Goal: Task Accomplishment & Management: Complete application form

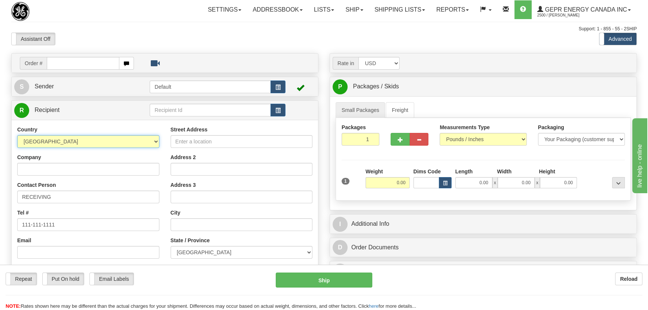
click at [73, 135] on select "AFGHANISTAN ALAND ISLANDS ALBANIA ALGERIA AMERICAN SAMOA ANDORRA ANGOLA ANGUILL…" at bounding box center [88, 141] width 142 height 13
select select "US"
click at [17, 135] on select "AFGHANISTAN ALAND ISLANDS ALBANIA ALGERIA AMERICAN SAMOA ANDORRA ANGOLA ANGUILL…" at bounding box center [88, 141] width 142 height 13
click at [131, 165] on input "Company" at bounding box center [88, 169] width 142 height 13
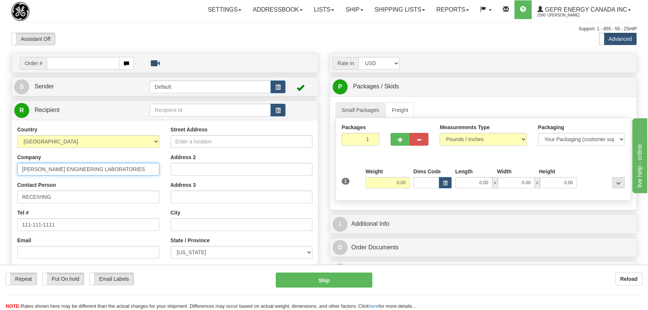
type input "SCHWEITZER ENGINEERING LABORATORIES"
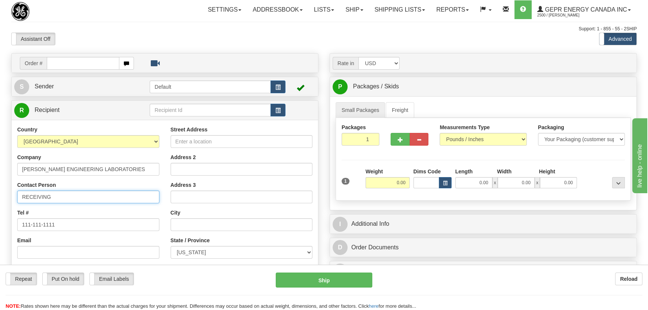
click at [120, 194] on input "RECEIVING" at bounding box center [88, 196] width 142 height 13
click at [169, 181] on div "Street Address Address 2 Address 3 City State / Province ALABAMA ALASKA ARIZONA…" at bounding box center [241, 226] width 153 height 201
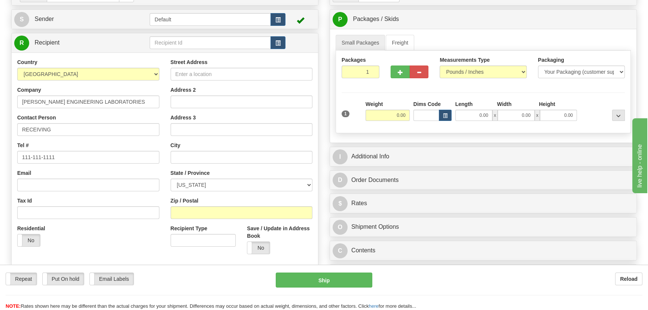
scroll to position [68, 0]
drag, startPoint x: 88, startPoint y: 155, endPoint x: 0, endPoint y: 131, distance: 90.9
click at [0, 134] on div "Toggle navigation Settings Shipping Preferences Fields Preferences New" at bounding box center [324, 143] width 648 height 422
type input "15093321890"
click at [218, 74] on input "Street Address" at bounding box center [242, 73] width 142 height 13
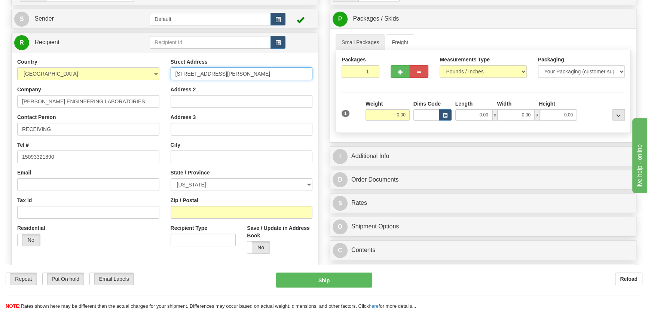
type input "2454 NE ANDRUS DRIVE"
click at [390, 116] on input "0.00" at bounding box center [388, 114] width 44 height 11
type input "0.00"
click at [190, 213] on input "Zip / Postal" at bounding box center [242, 212] width 142 height 13
type input "99163"
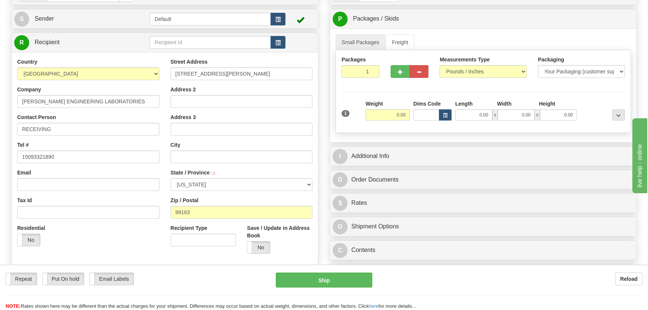
click at [84, 258] on div "Country AFGHANISTAN ALAND ISLANDS ALBANIA ALGERIA AMERICAN SAMOA ANDORRA ANGOLA…" at bounding box center [165, 158] width 306 height 201
type input "PULLMAN"
select select "WA"
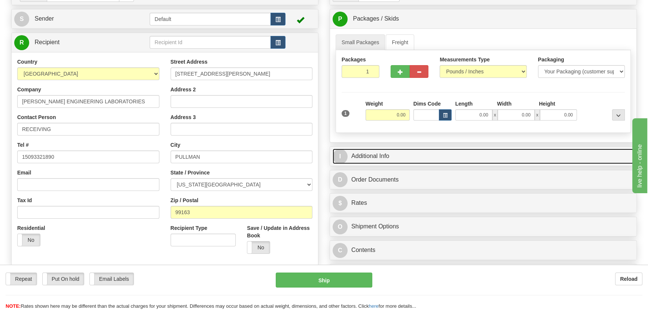
click at [437, 152] on link "I Additional Info" at bounding box center [483, 156] width 301 height 15
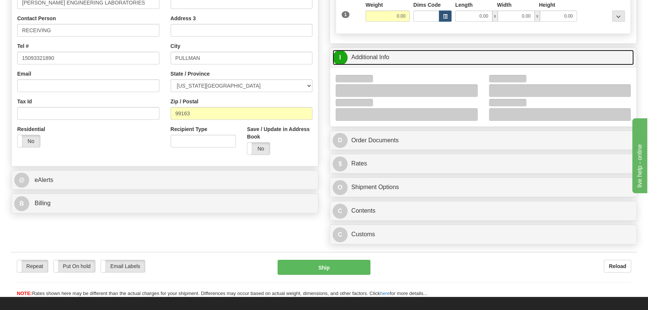
scroll to position [170, 0]
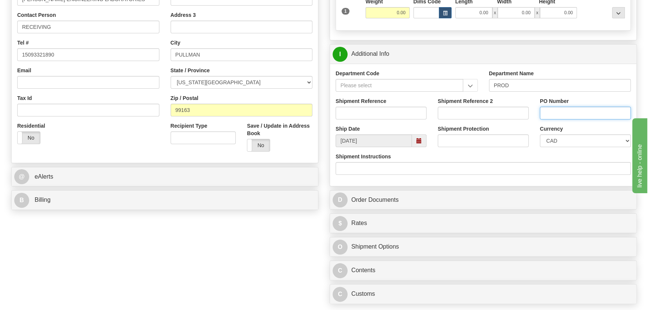
click at [551, 112] on input "PO Number" at bounding box center [585, 113] width 91 height 13
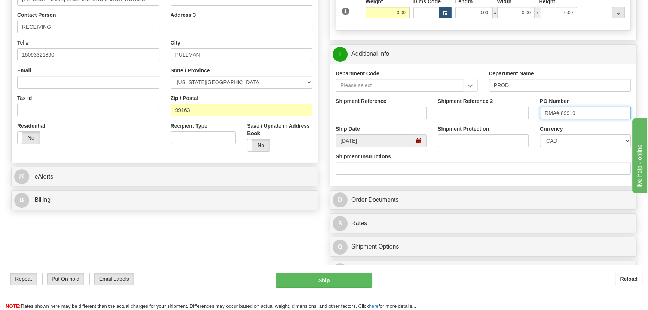
type input "RMA# 89919"
drag, startPoint x: 565, startPoint y: 150, endPoint x: 567, endPoint y: 141, distance: 9.6
click at [566, 146] on div "Currency CAD USD EUR ZAR RON ANG ARN AUD AUS AWG BBD BFR BGN BHD BMD BND BRC BR…" at bounding box center [585, 139] width 102 height 28
click at [567, 138] on select "CAD USD EUR ZAR RON ANG ARN AUD AUS AWG BBD BFR BGN BHD BMD BND BRC BRL CHP CKZ…" at bounding box center [585, 140] width 91 height 13
select select "1"
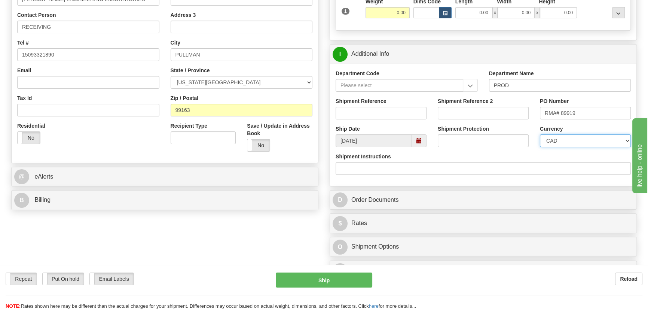
click at [540, 134] on select "CAD USD EUR ZAR RON ANG ARN AUD AUS AWG BBD BFR BGN BHD BMD BND BRC BRL CHP CKZ…" at bounding box center [585, 140] width 91 height 13
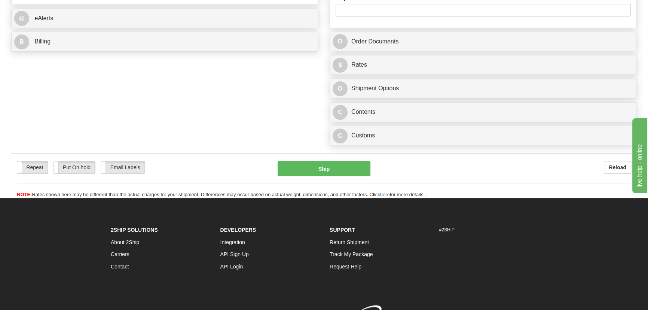
scroll to position [340, 0]
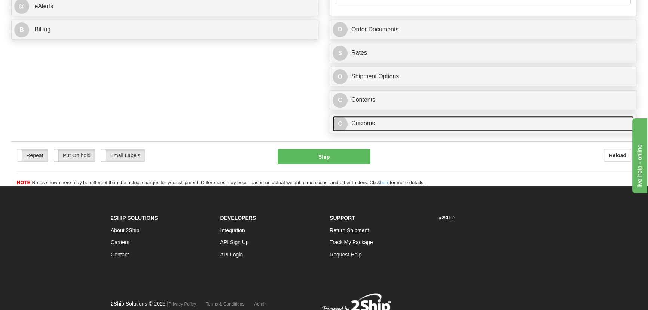
click at [429, 125] on link "C Customs" at bounding box center [483, 123] width 301 height 15
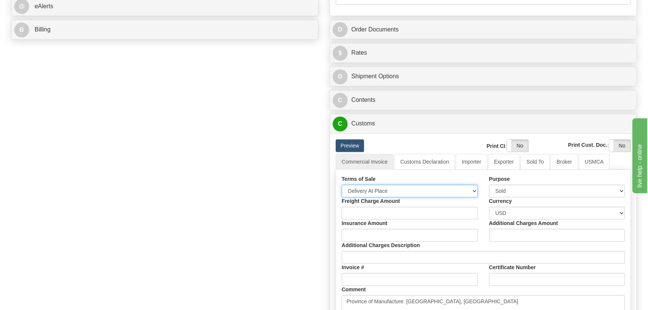
click at [396, 191] on select "Free Carrier Free On Board Ex Works Delivered Duty Unpaid Delivered Duty Paid C…" at bounding box center [410, 190] width 136 height 13
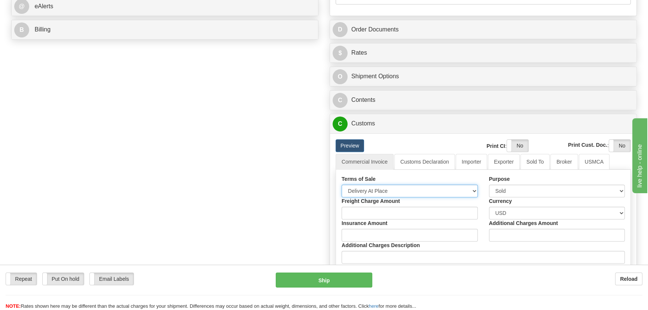
select select "7"
click at [342, 184] on select "Free Carrier Free On Board Ex Works Delivered Duty Unpaid Delivered Duty Paid C…" at bounding box center [410, 190] width 136 height 13
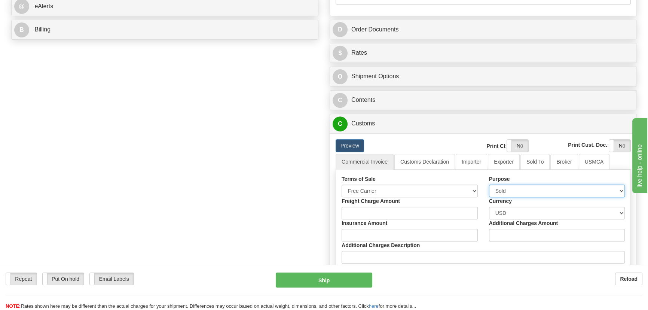
click at [548, 189] on select "Sold Not Sold Gift Sample Repair and Return Personal Effects Merchandise Danger…" at bounding box center [557, 190] width 136 height 13
click at [489, 184] on select "Sold Not Sold Gift Sample Repair and Return Personal Effects Merchandise Danger…" at bounding box center [557, 190] width 136 height 13
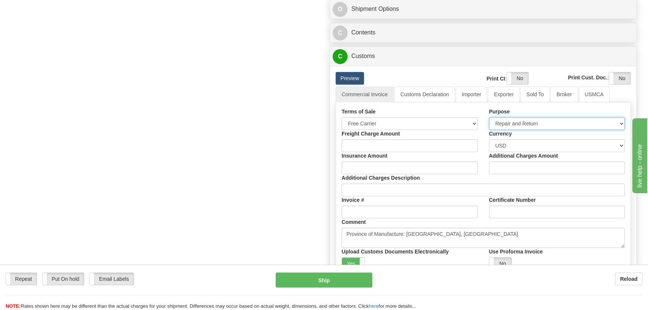
scroll to position [408, 0]
click at [547, 125] on select "Sold Not Sold Gift Sample Repair and Return Personal Effects Merchandise Danger…" at bounding box center [557, 123] width 136 height 13
select select "13"
click at [489, 117] on select "Sold Not Sold Gift Sample Repair and Return Personal Effects Merchandise Danger…" at bounding box center [557, 123] width 136 height 13
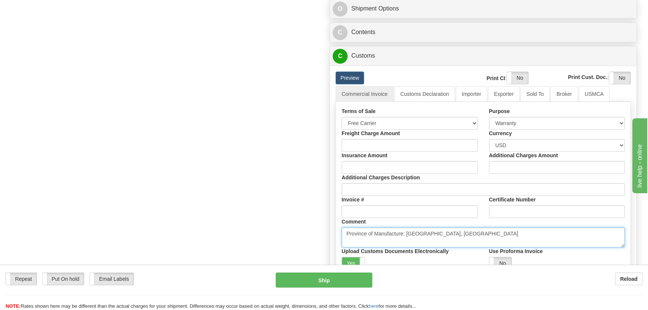
drag, startPoint x: 457, startPoint y: 232, endPoint x: 203, endPoint y: 215, distance: 255.0
paste textarea "DEMO/SAMPLE UNIT NO COMMERCIAL VALUE VALUE DECLARED FOR CUSTOM PURPOSES ONLY"
drag, startPoint x: 401, startPoint y: 231, endPoint x: 299, endPoint y: 223, distance: 102.5
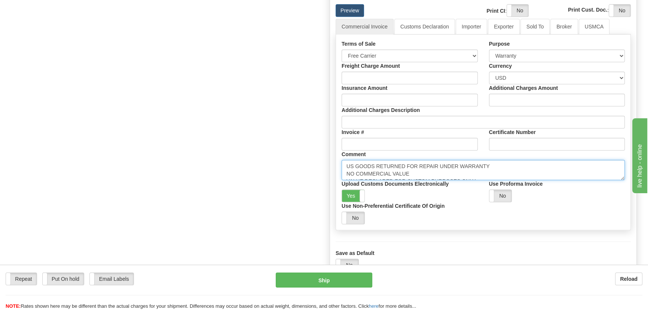
scroll to position [476, 0]
click at [519, 170] on textarea "Province of Manufacture: Ontario, Canada" at bounding box center [483, 169] width 283 height 20
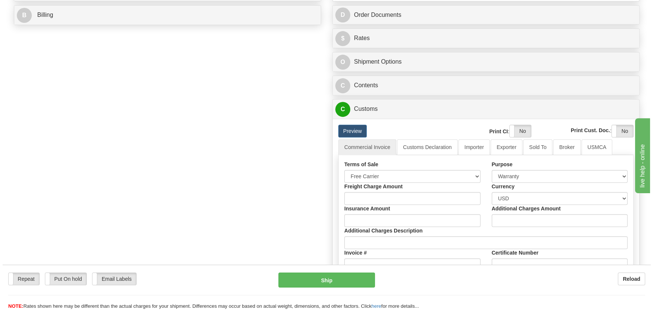
scroll to position [340, 0]
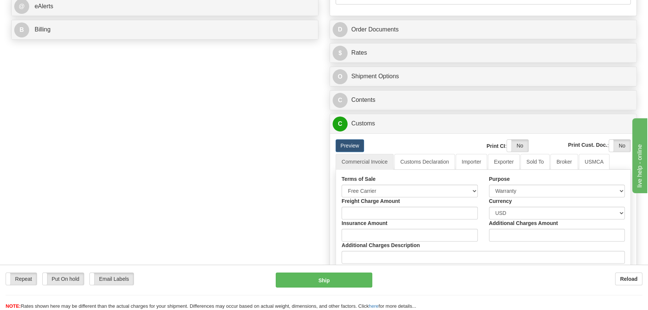
type textarea "US GOODS RETURNED FOR REPAIR UNDER WARRANTY NO COMMERCIAL VALUE VALUE DECLARED …"
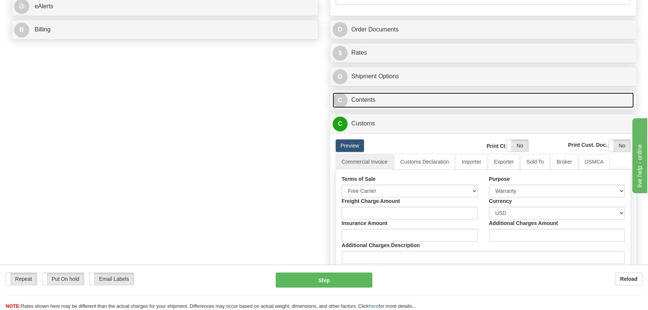
click at [541, 96] on link "C Contents" at bounding box center [483, 99] width 301 height 15
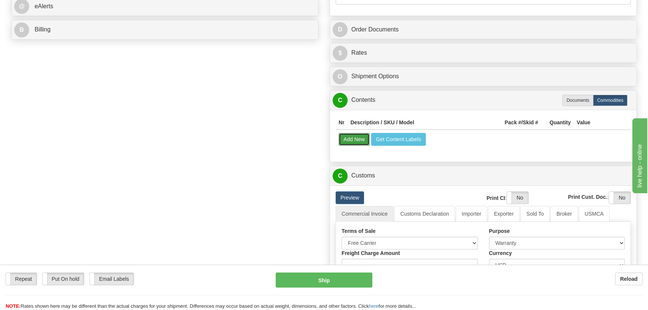
click at [352, 140] on button "Add New" at bounding box center [354, 139] width 31 height 13
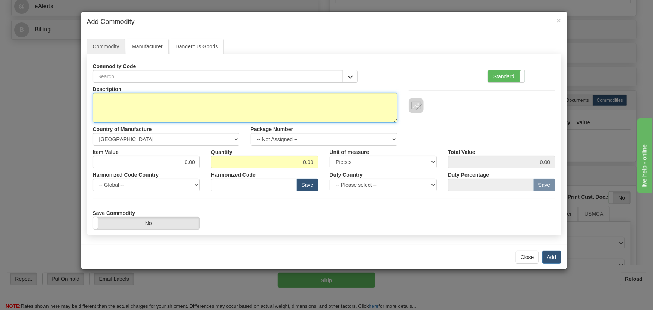
click at [288, 103] on textarea "Description" at bounding box center [245, 108] width 305 height 30
type textarea "PART# 351R4 S/N 5211417037"
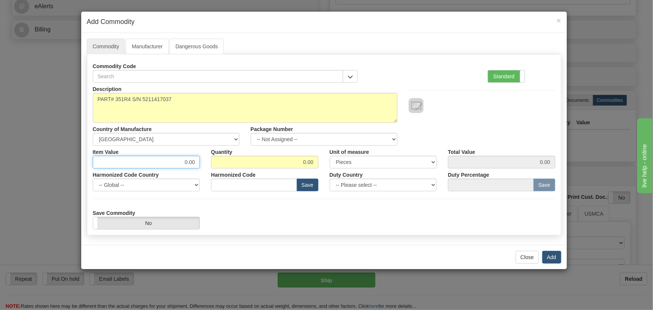
drag, startPoint x: 179, startPoint y: 162, endPoint x: 229, endPoint y: 170, distance: 50.6
click at [229, 170] on div "Description PART# 351R4 S/N 5211417037 Country of Manufacture -- Unknown -- AFG…" at bounding box center [324, 156] width 463 height 147
type input "1"
type input "500"
type input "1"
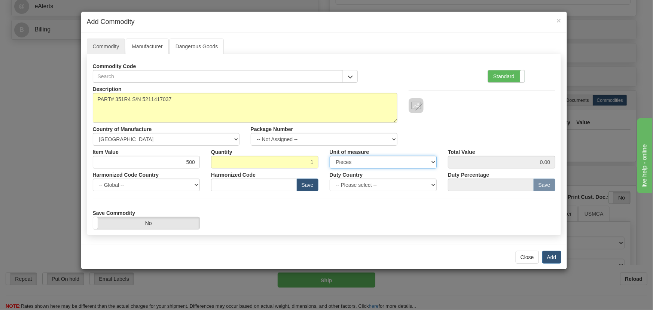
type input "500.00"
click at [522, 79] on span at bounding box center [525, 76] width 10 height 12
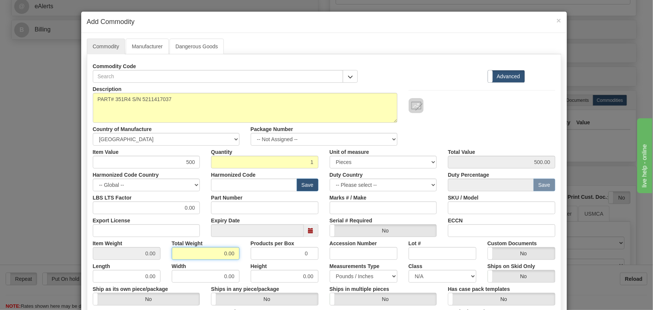
drag, startPoint x: 214, startPoint y: 250, endPoint x: 250, endPoint y: 255, distance: 36.3
click at [250, 255] on div "Item Weight 0.00 Total Weight 0.00 Products per Box 0 Accession Number Lot # Cu…" at bounding box center [324, 248] width 474 height 23
type input "1"
type input "1.0000"
click at [249, 184] on input "text" at bounding box center [254, 185] width 86 height 13
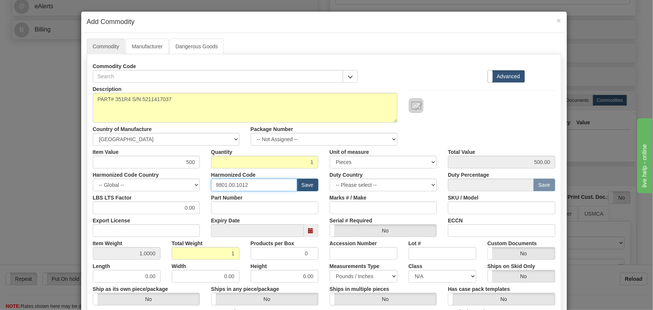
type input "9801.00.1012"
click at [488, 113] on div "Description PART# 351R4 S/N 5211417037 Country of Manufacture -- Unknown -- AFG…" at bounding box center [324, 114] width 474 height 63
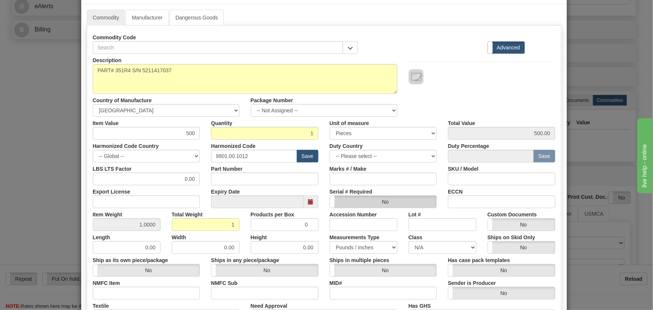
scroll to position [68, 0]
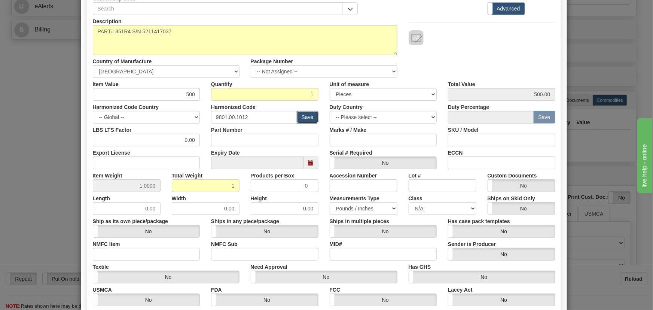
click at [305, 112] on button "Save" at bounding box center [308, 117] width 22 height 13
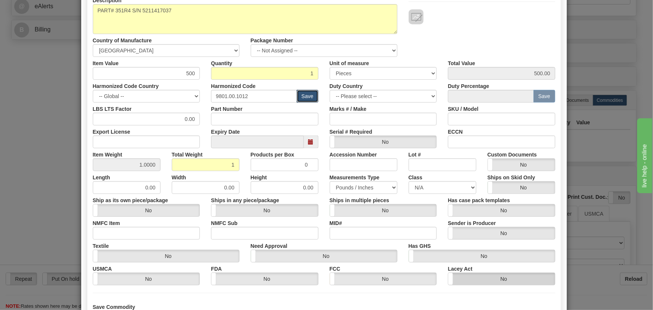
scroll to position [153, 0]
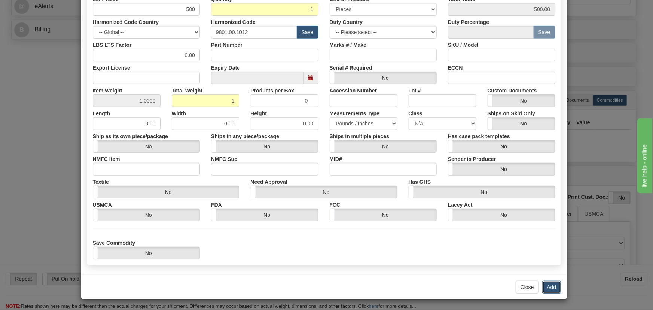
click at [554, 286] on button "Add" at bounding box center [551, 287] width 19 height 13
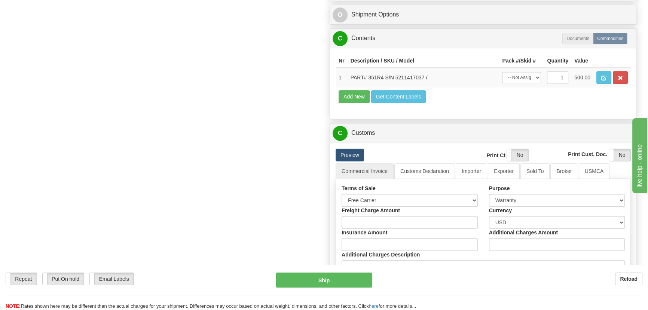
scroll to position [408, 0]
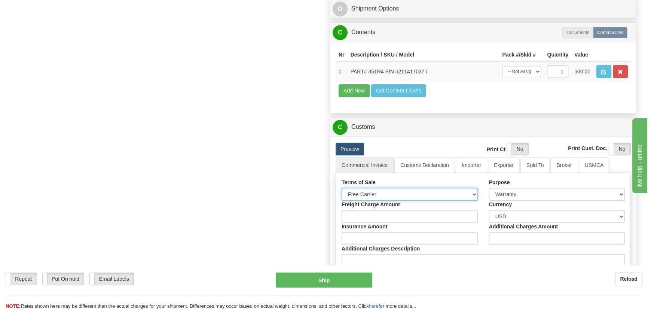
click at [411, 195] on select "Free Carrier Free On Board Ex Works Delivered Duty Unpaid Delivered Duty Paid C…" at bounding box center [410, 194] width 136 height 13
select select "15"
click at [342, 188] on select "Free Carrier Free On Board Ex Works Delivered Duty Unpaid Delivered Duty Paid C…" at bounding box center [410, 194] width 136 height 13
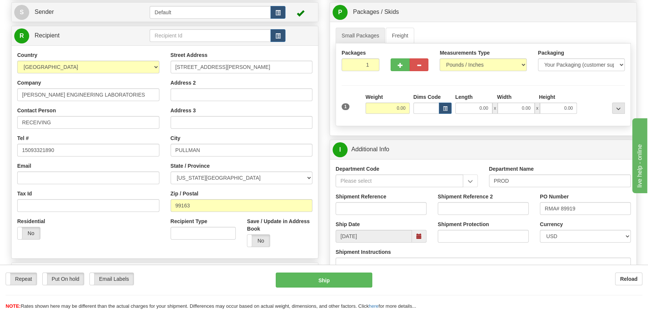
scroll to position [56, 0]
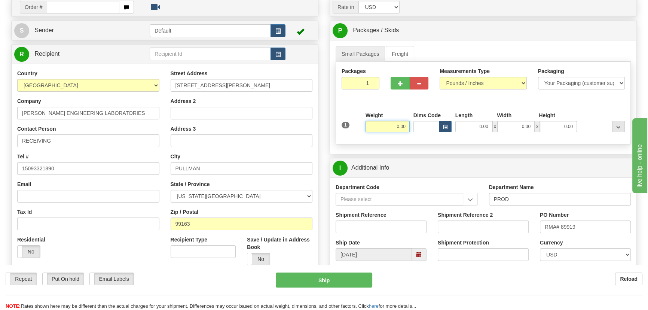
drag, startPoint x: 393, startPoint y: 128, endPoint x: 417, endPoint y: 140, distance: 26.5
click at [418, 137] on div "1 Weight 0.00 Dims Code 0.00" at bounding box center [483, 125] width 287 height 27
type input "20.00"
click at [590, 116] on div at bounding box center [603, 122] width 48 height 21
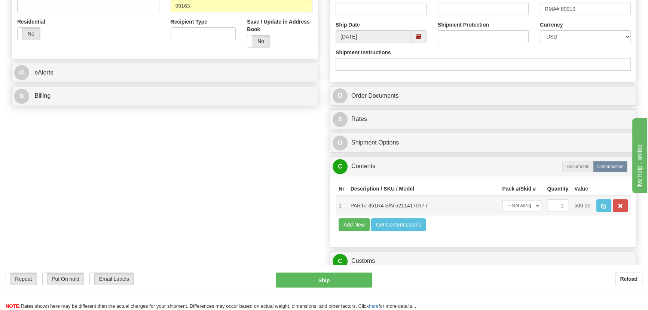
scroll to position [226, 0]
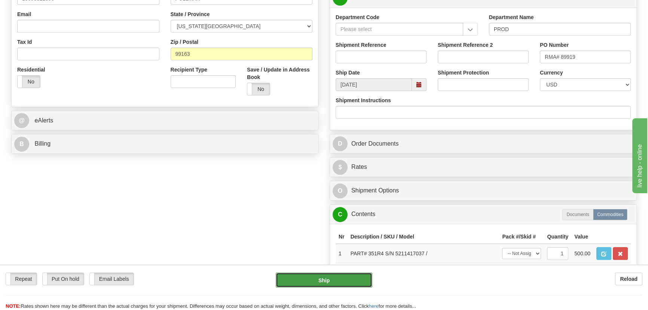
click at [325, 278] on button "Ship" at bounding box center [324, 279] width 97 height 15
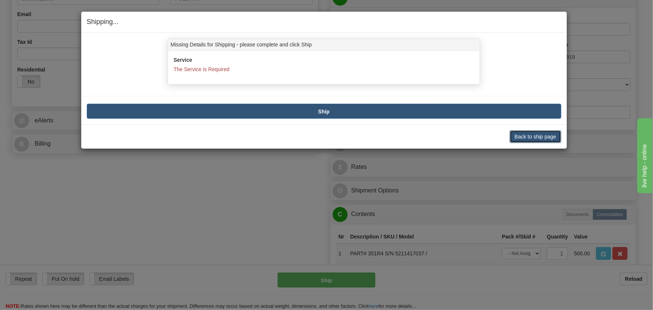
click at [531, 138] on button "Back to ship page" at bounding box center [535, 136] width 51 height 13
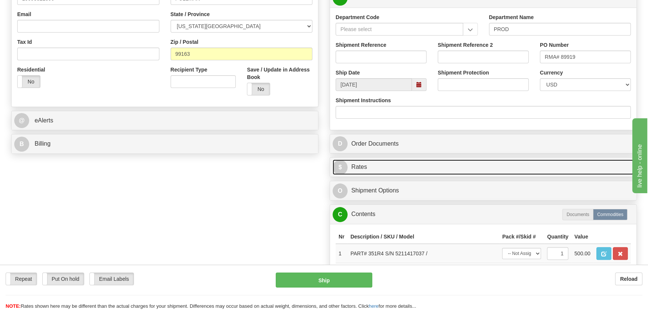
click at [479, 161] on link "$ Rates" at bounding box center [483, 166] width 301 height 15
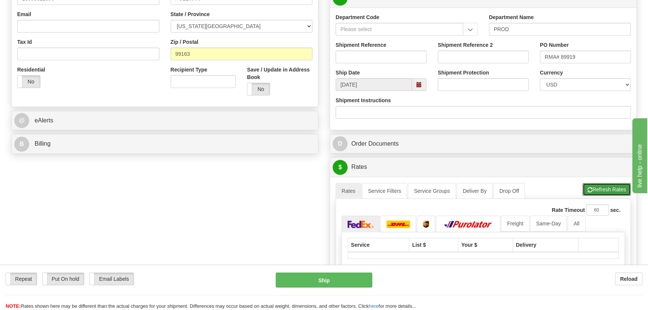
click at [597, 185] on button "Refresh Rates" at bounding box center [607, 189] width 48 height 13
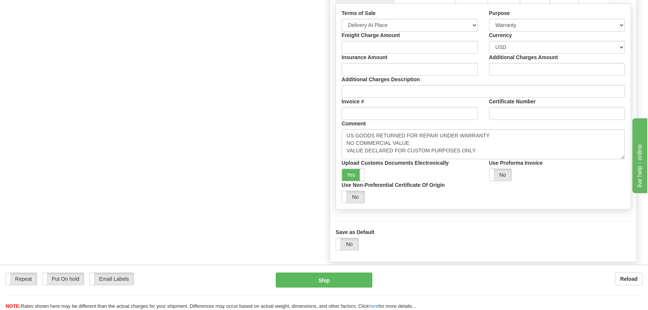
scroll to position [736, 0]
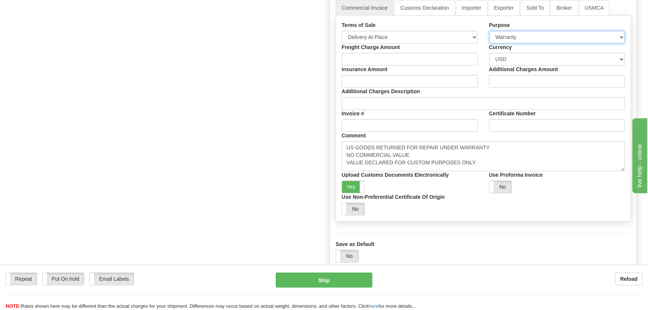
click at [552, 39] on select "Sold Not Sold Gift Sample Repair and Return Personal Effects Merchandise Danger…" at bounding box center [557, 37] width 136 height 13
select select "5"
click at [489, 31] on select "Sold Not Sold Gift Sample Repair and Return Personal Effects Merchandise Danger…" at bounding box center [557, 37] width 136 height 13
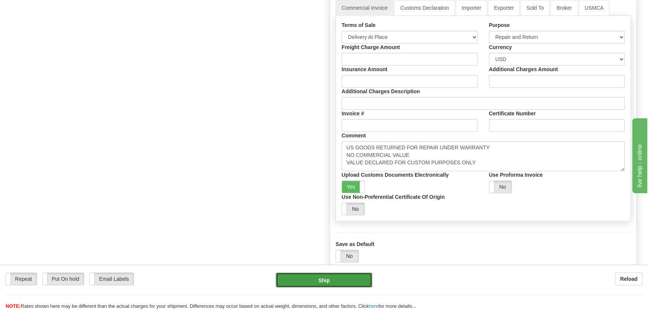
click at [324, 282] on button "Ship" at bounding box center [324, 279] width 97 height 15
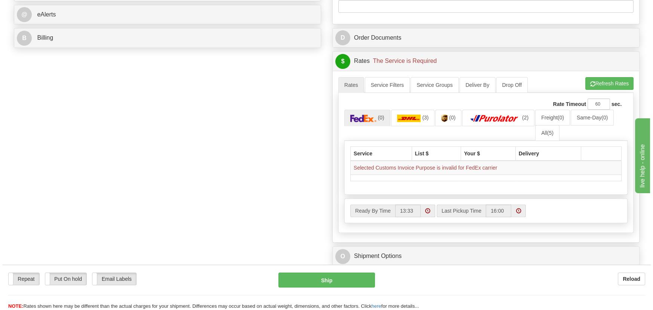
scroll to position [328, 0]
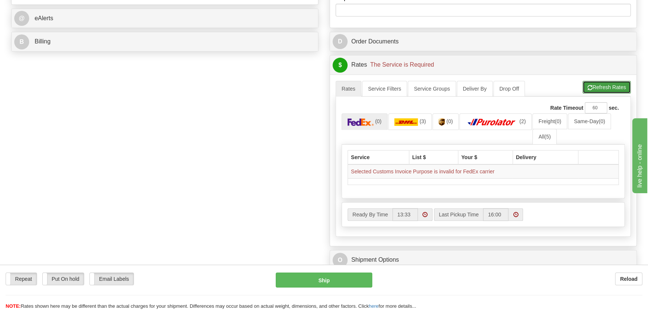
click at [614, 88] on button "Refresh Rates" at bounding box center [607, 87] width 48 height 13
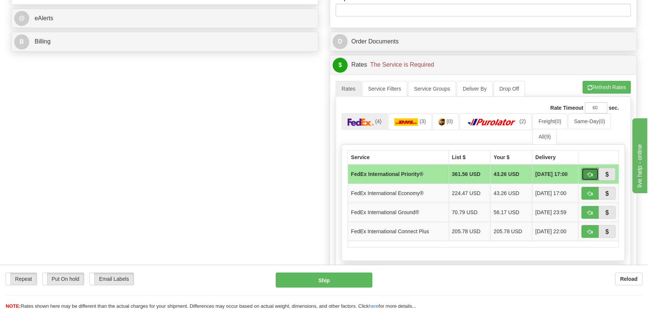
click at [589, 176] on span "button" at bounding box center [590, 174] width 5 height 5
type input "01"
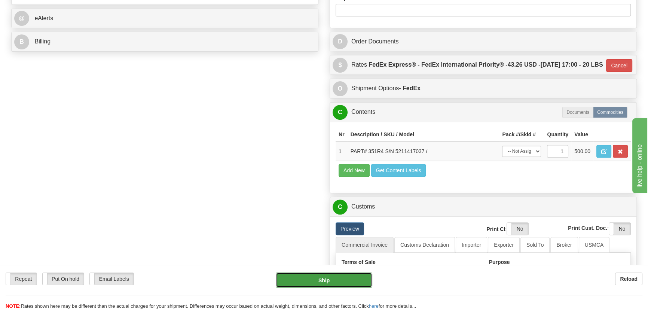
click at [338, 281] on button "Ship" at bounding box center [324, 279] width 97 height 15
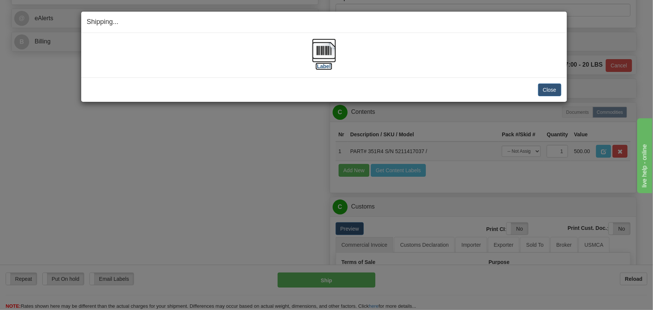
click at [329, 46] on img at bounding box center [324, 51] width 24 height 24
click at [557, 92] on button "Close" at bounding box center [549, 89] width 23 height 13
